Goal: Task Accomplishment & Management: Manage account settings

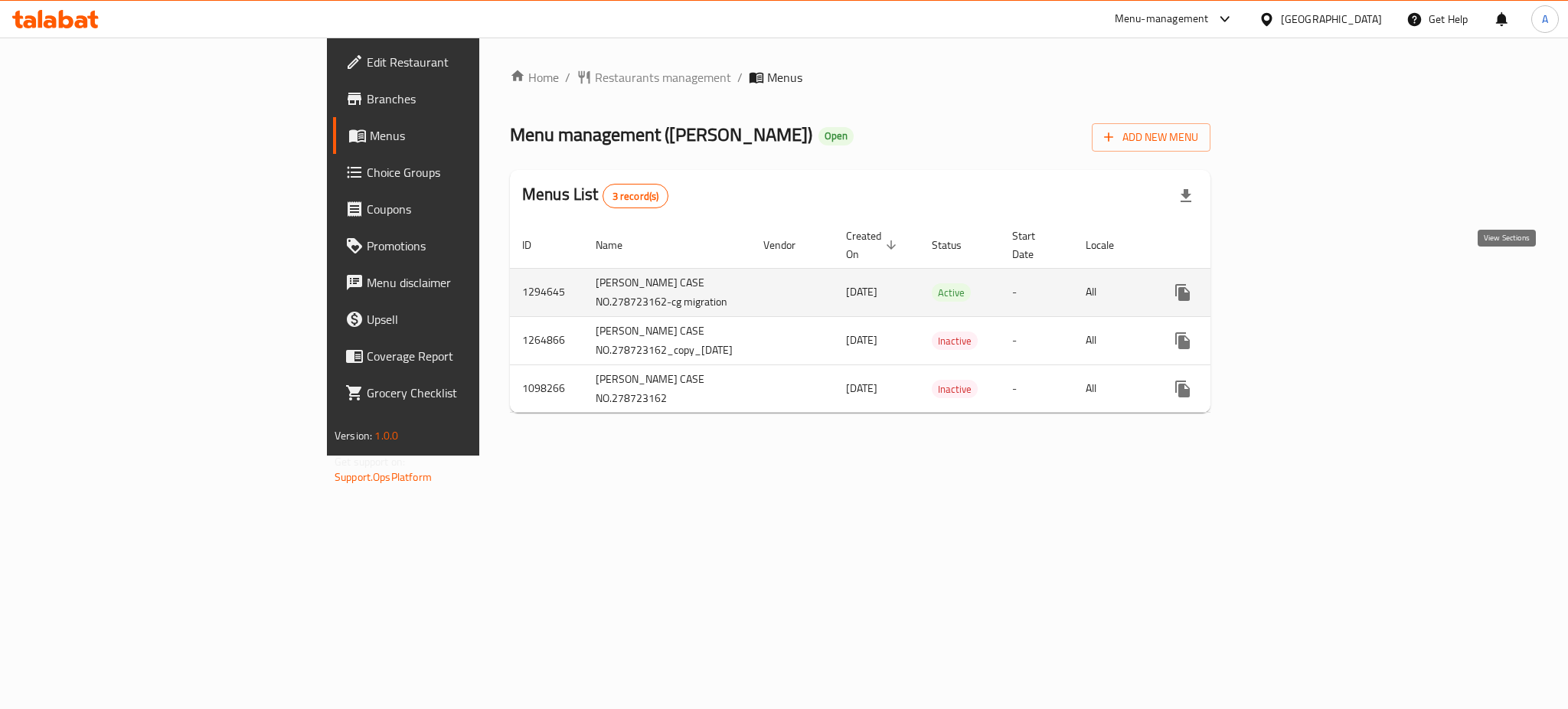
click at [1302, 283] on icon "enhanced table" at bounding box center [1293, 292] width 18 height 18
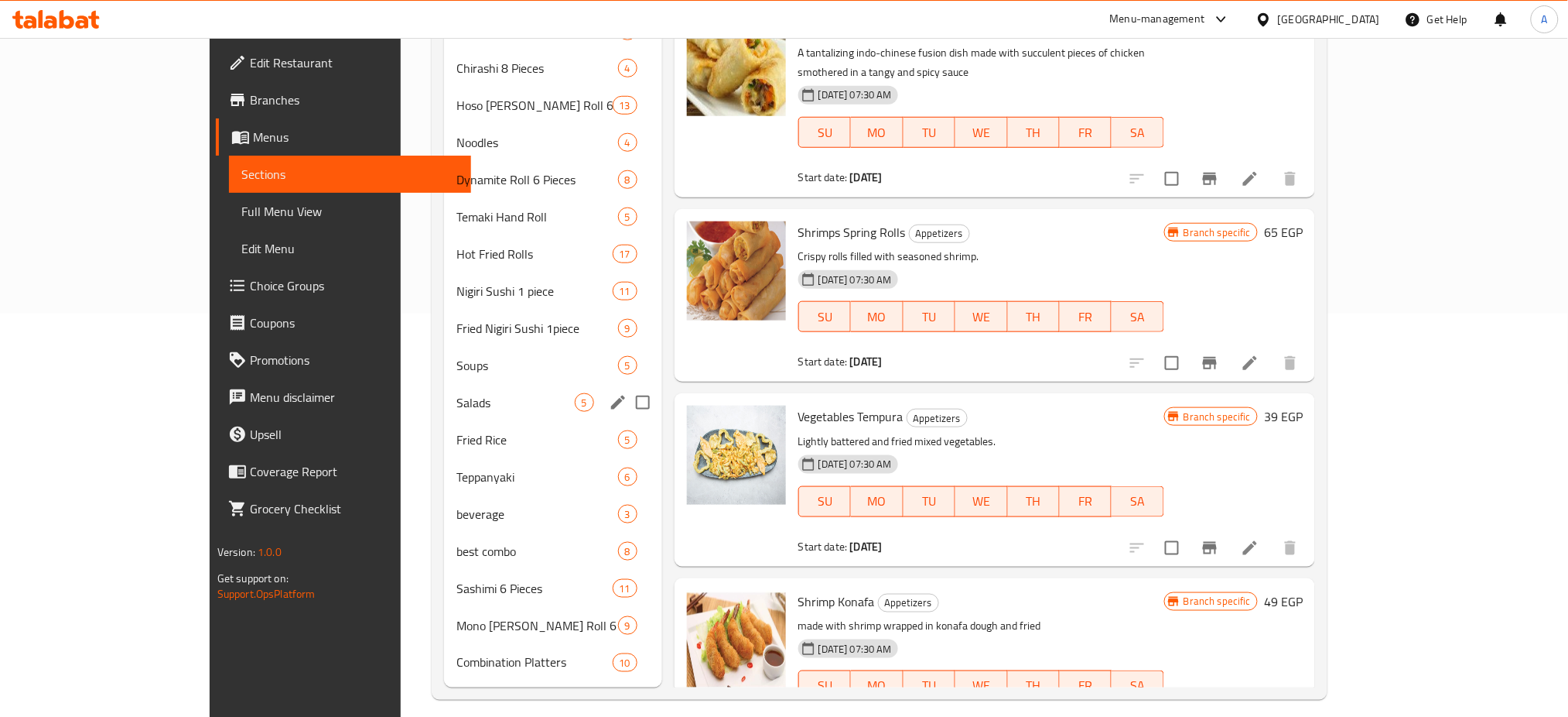
scroll to position [416, 0]
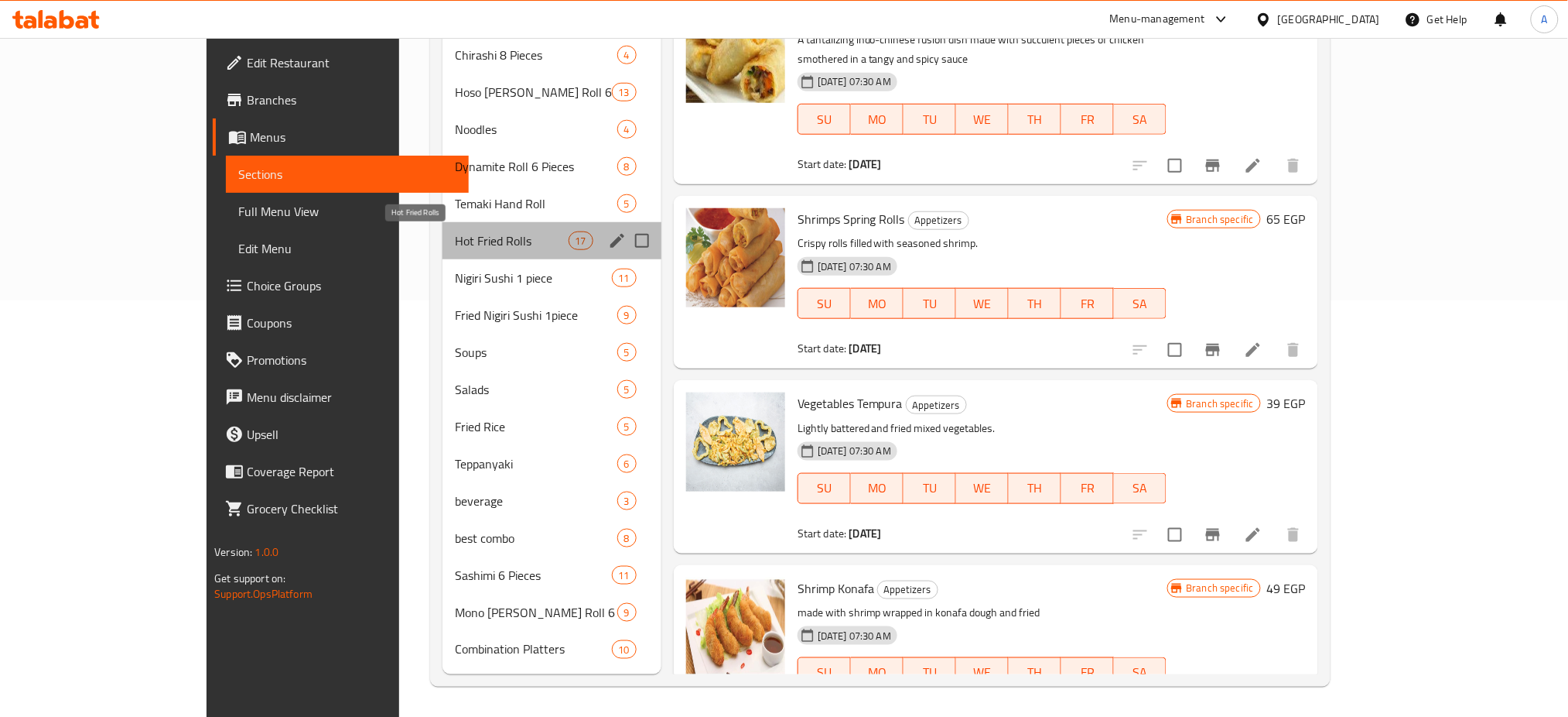
click at [467, 232] on span "Hot Fried Rolls" at bounding box center [511, 241] width 114 height 18
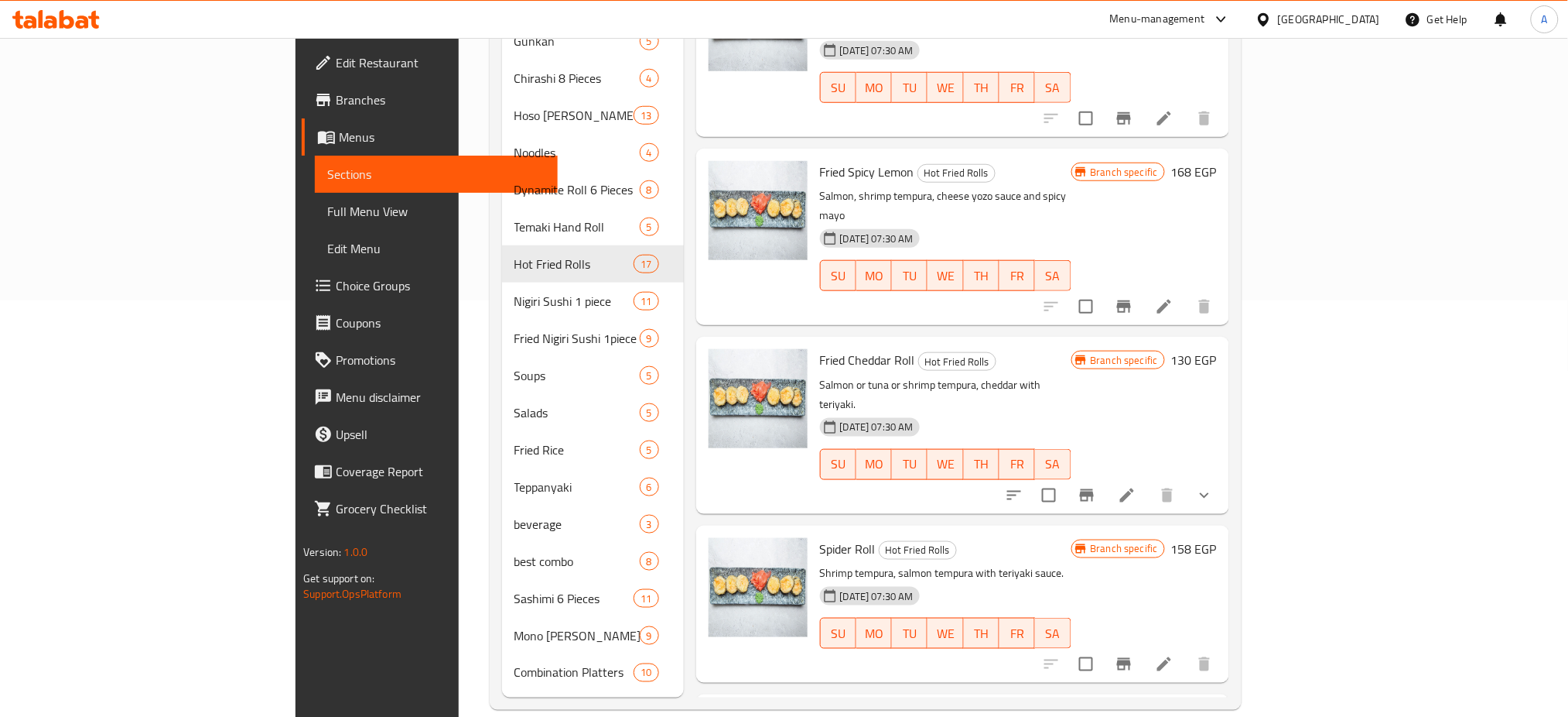
scroll to position [798, 0]
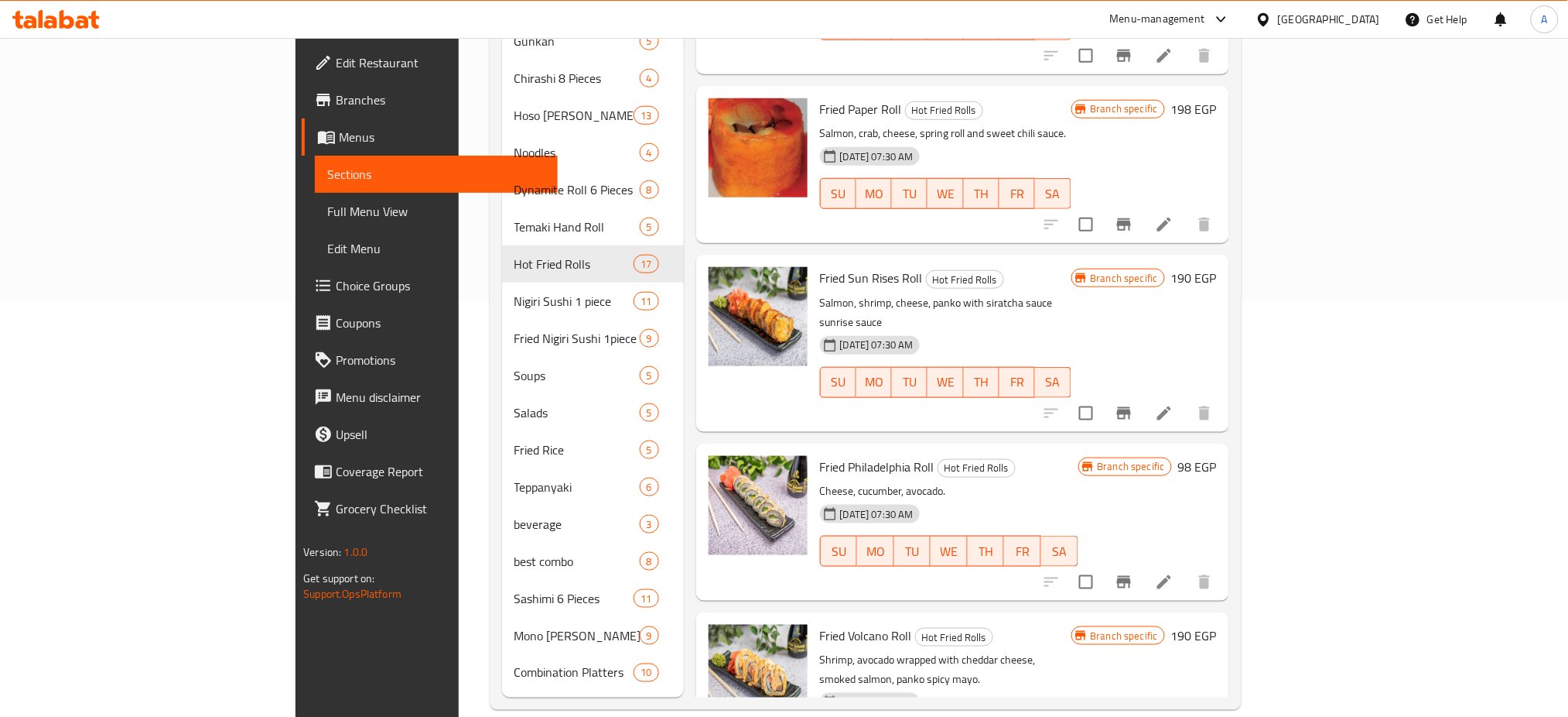
click at [1034, 346] on div "Fried Sun Rises Roll Hot Fried Rolls Salmon, shrimp, cheese, panko with siratch…" at bounding box center [962, 342] width 533 height 176
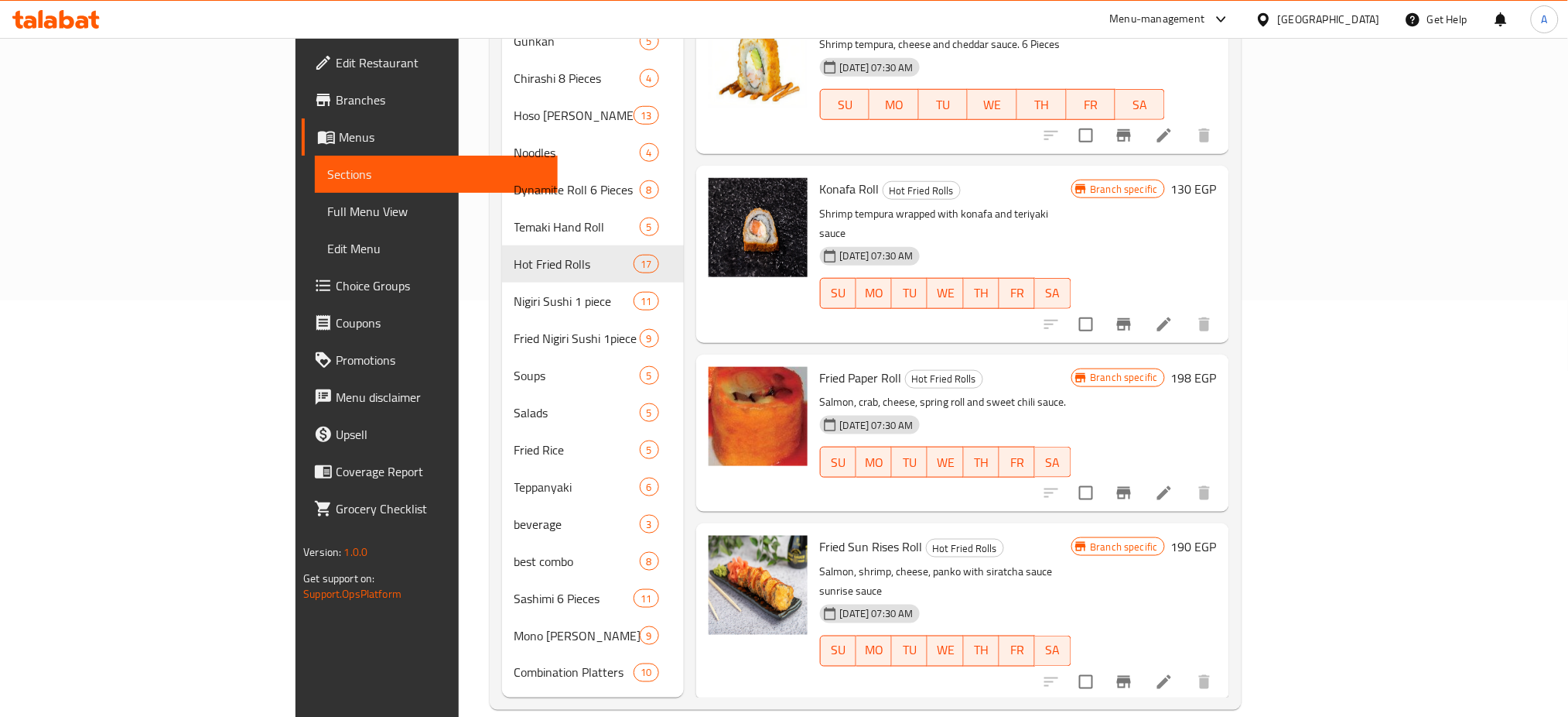
scroll to position [506, 0]
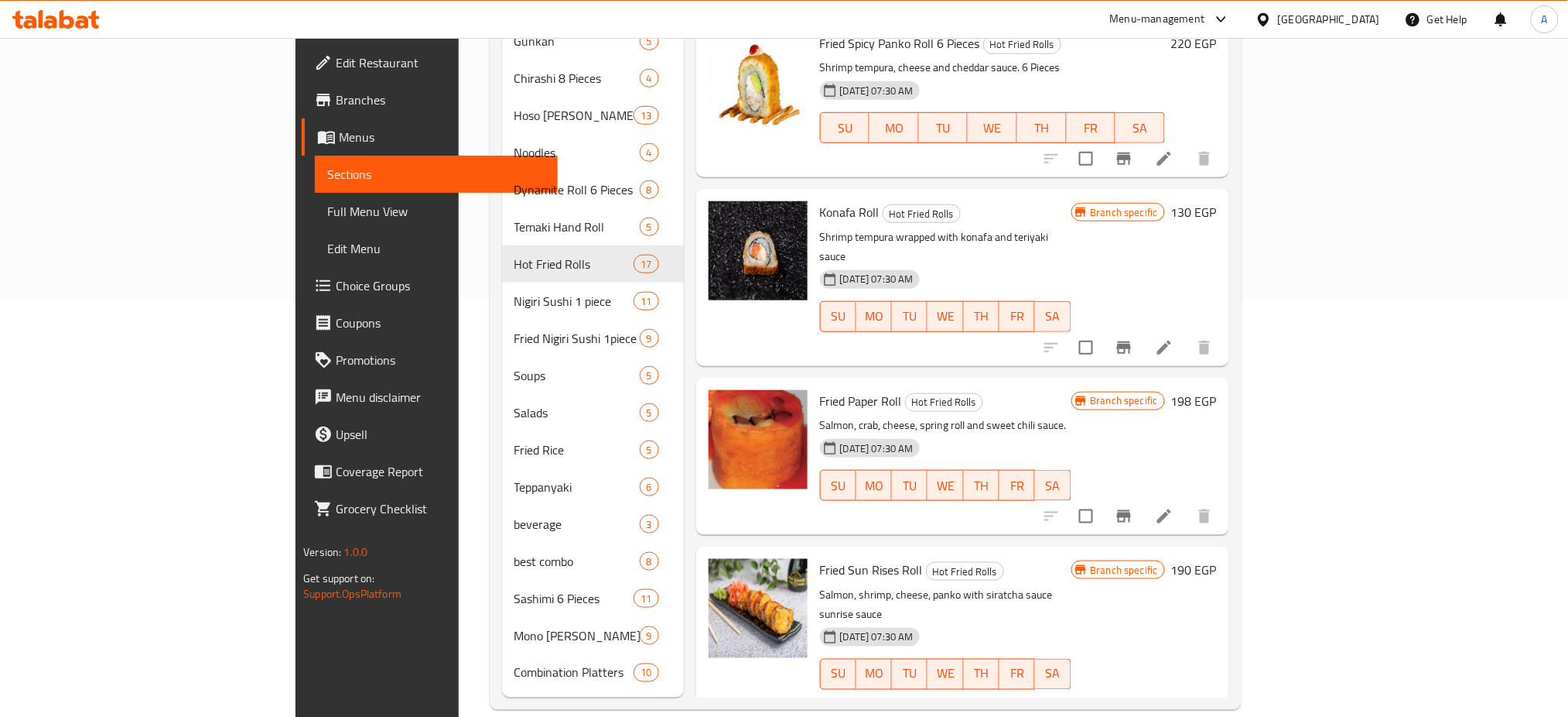
click at [820, 389] on span "Fried Paper Roll" at bounding box center [861, 400] width 82 height 23
copy h6 "Fried Paper Roll"
